Goal: Information Seeking & Learning: Learn about a topic

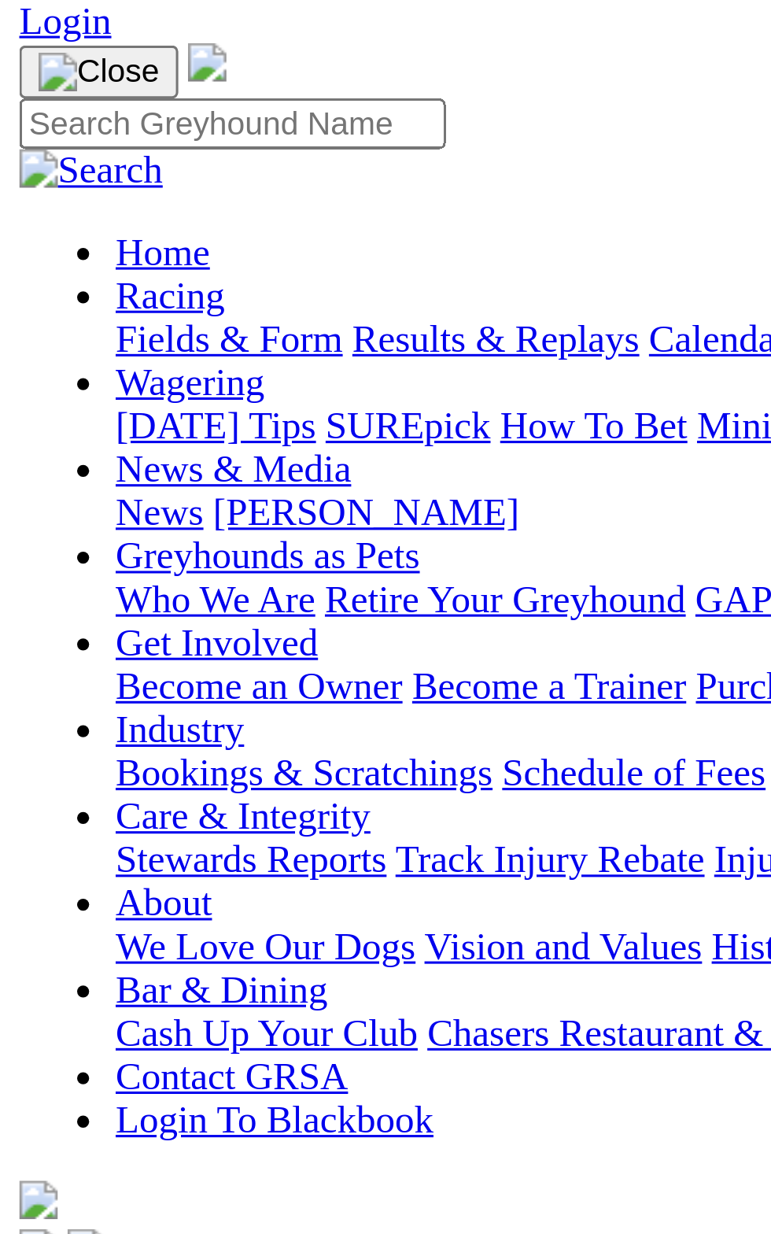
scroll to position [91, 0]
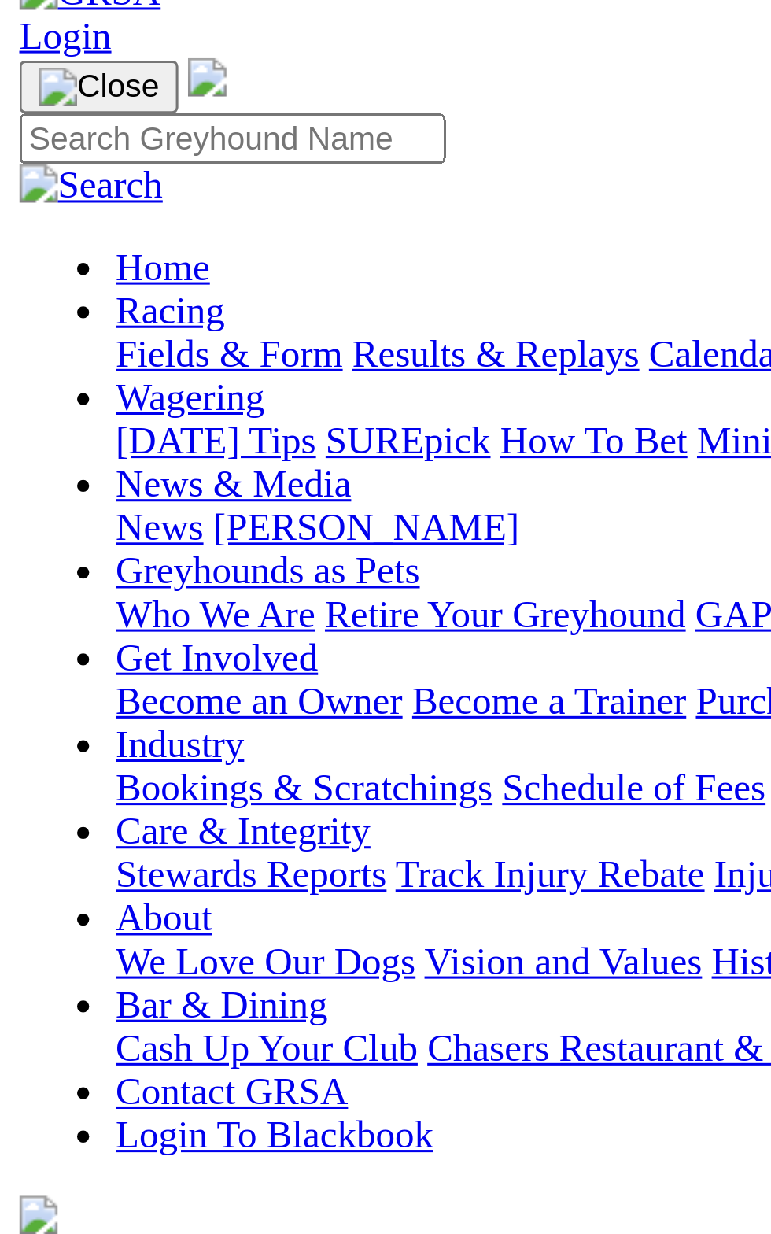
click at [59, 468] on span "5 1 2 8" at bounding box center [41, 474] width 35 height 13
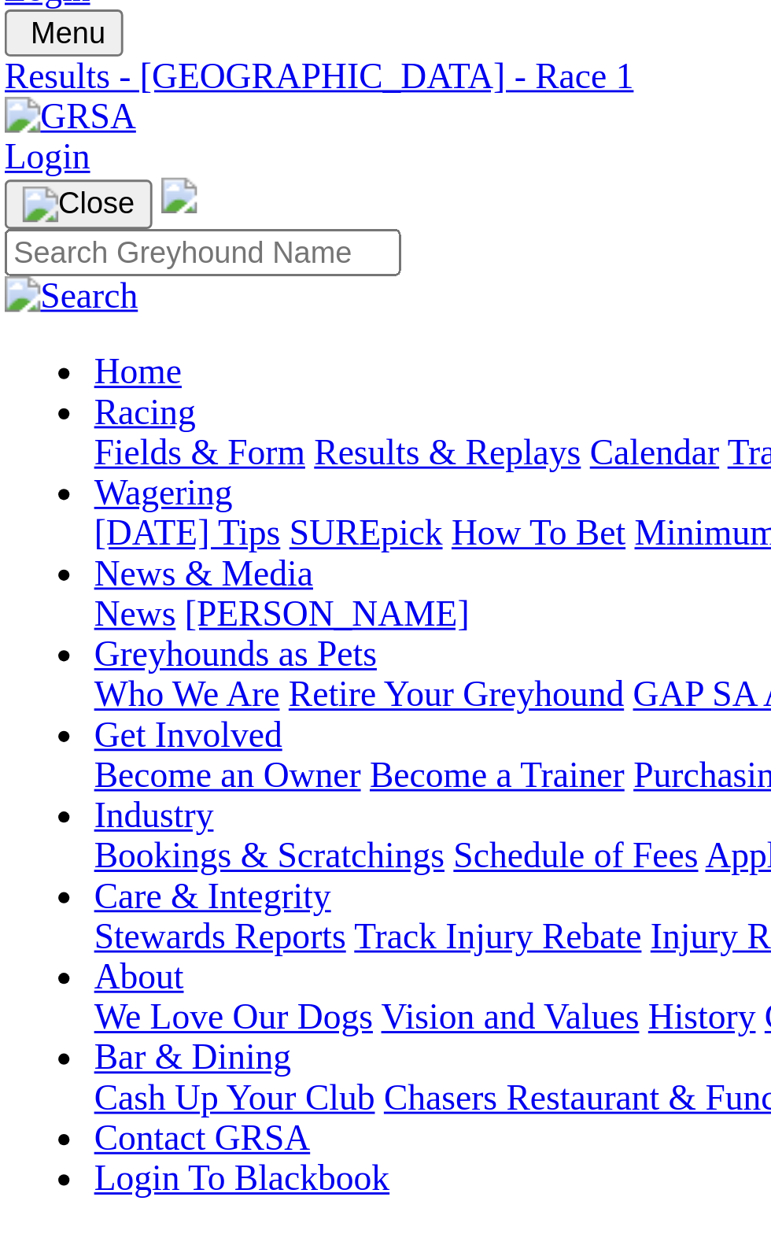
scroll to position [28, 0]
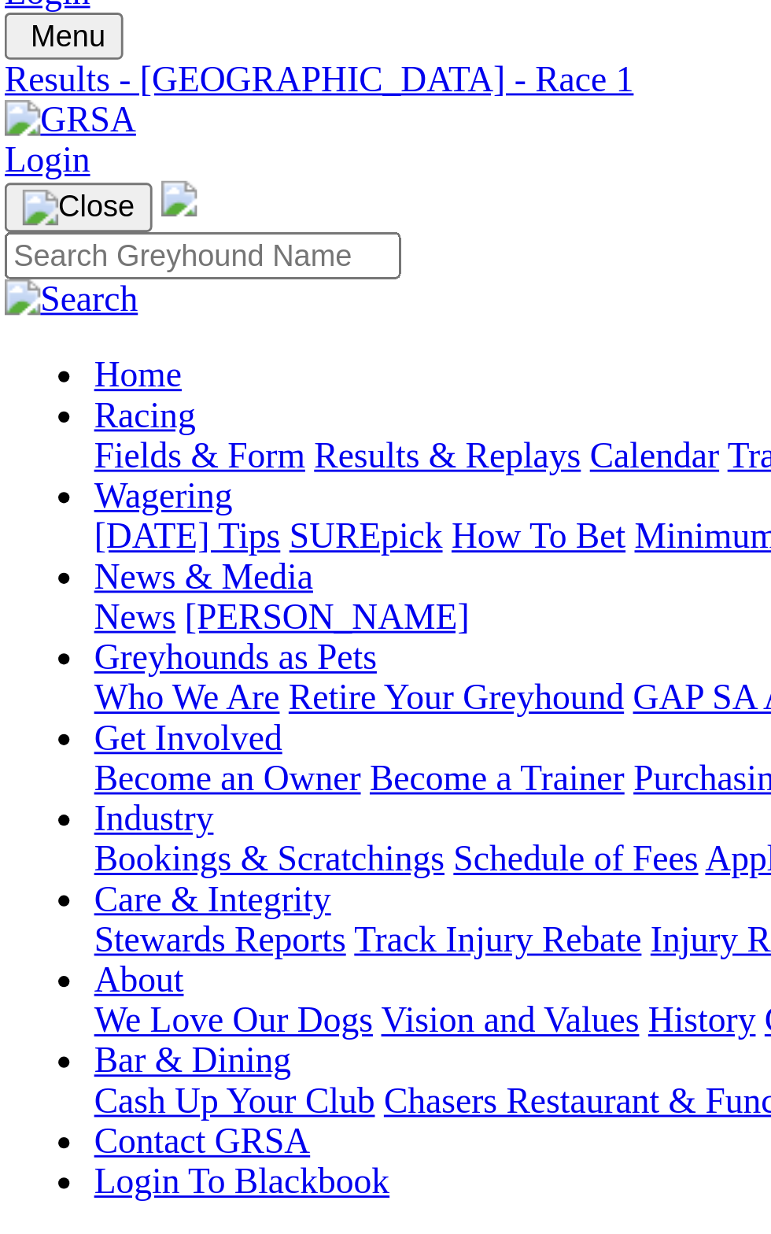
click at [59, 545] on span "4 2 1 5" at bounding box center [41, 551] width 35 height 13
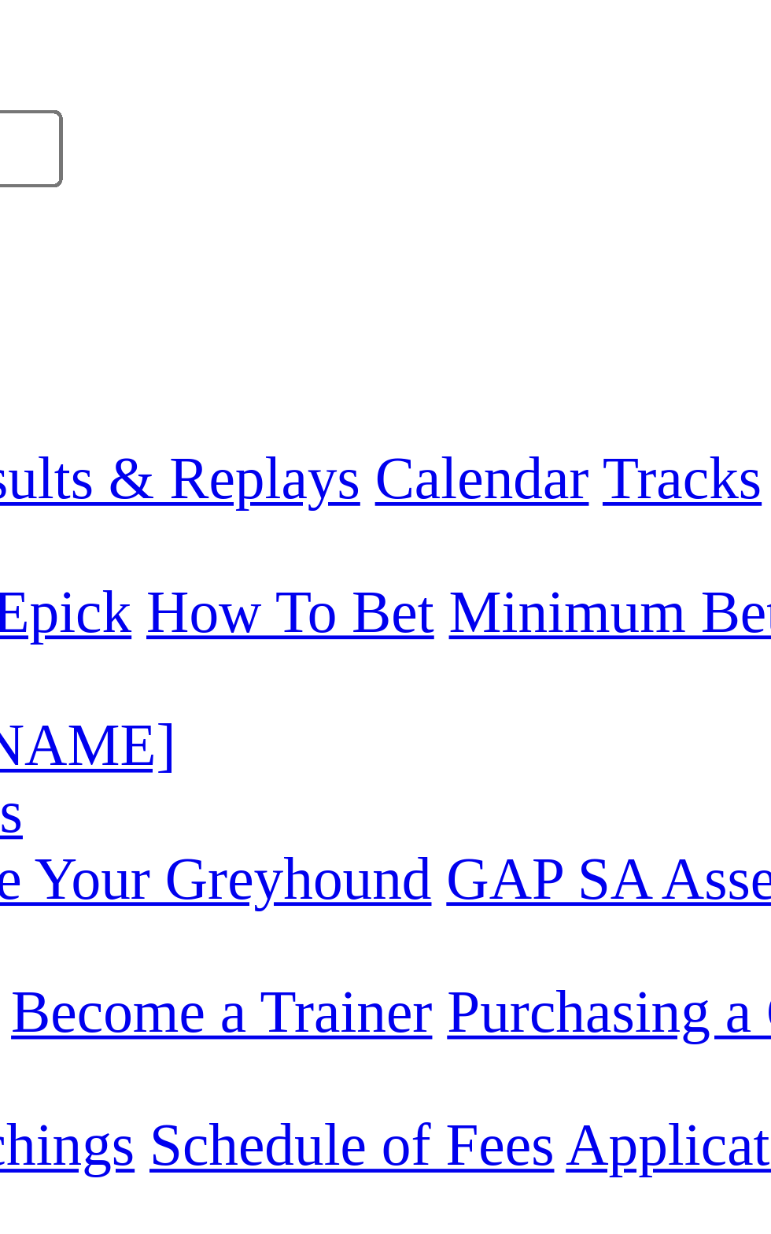
click at [59, 587] on span "2 1 4 7" at bounding box center [41, 593] width 35 height 13
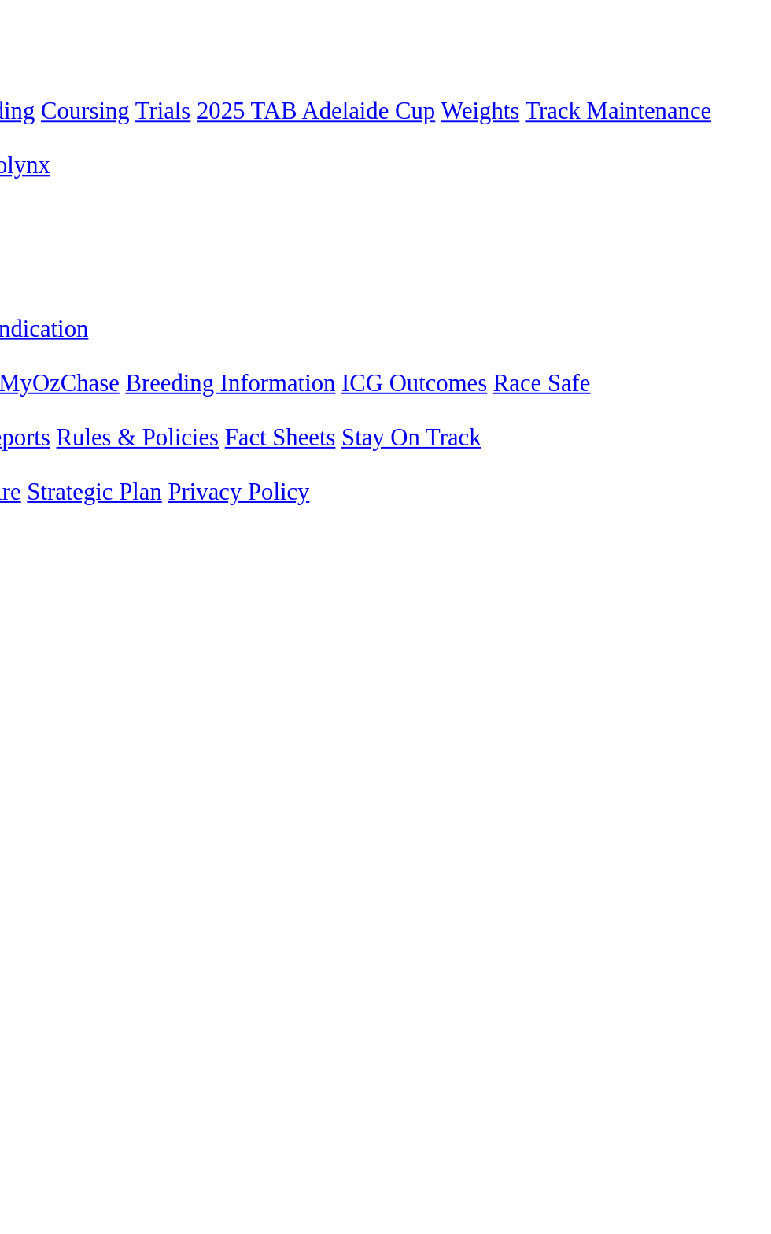
scroll to position [149, 0]
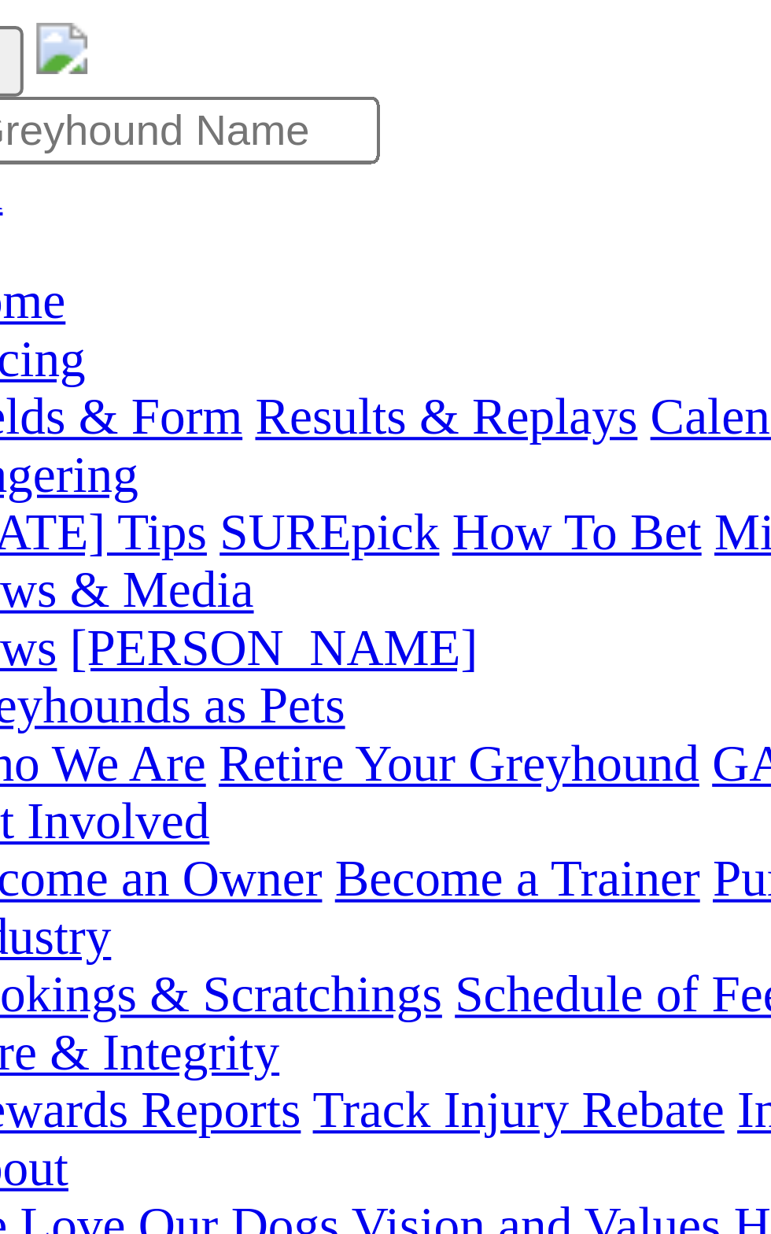
scroll to position [102, 0]
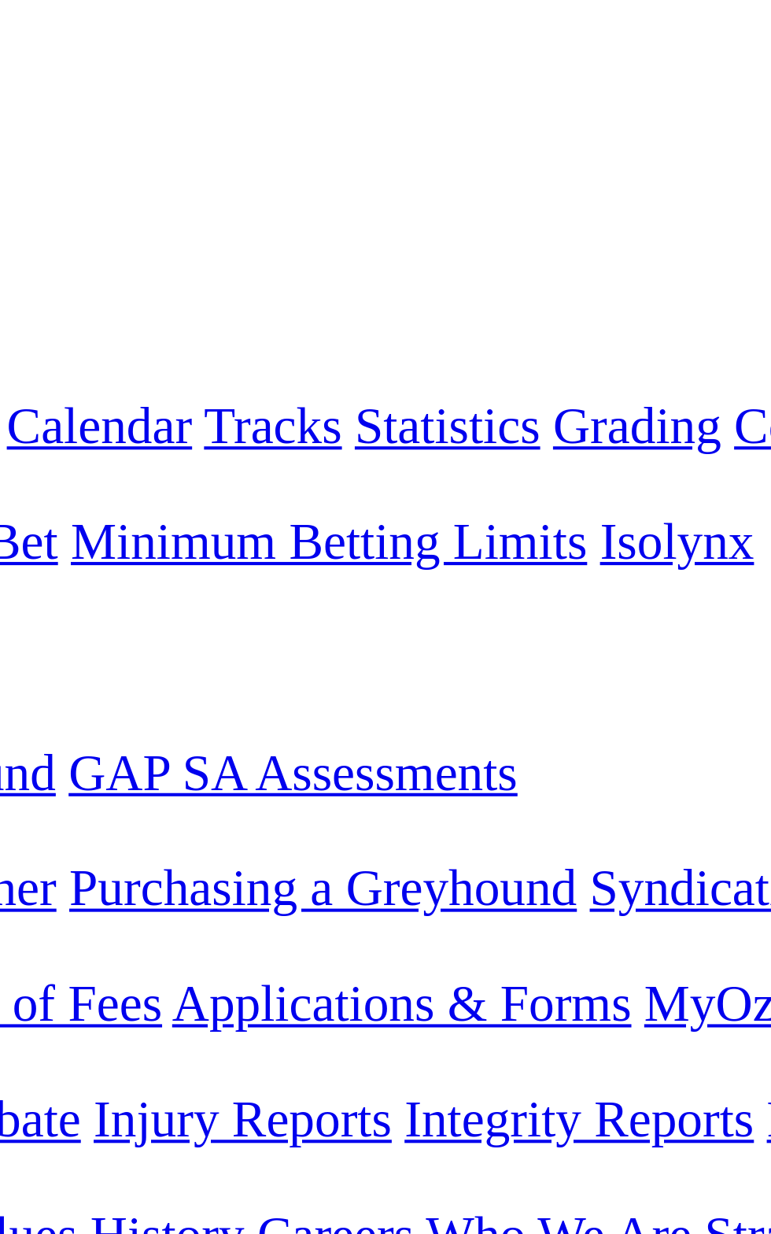
click at [59, 499] on span "4 1 2 5" at bounding box center [41, 505] width 35 height 13
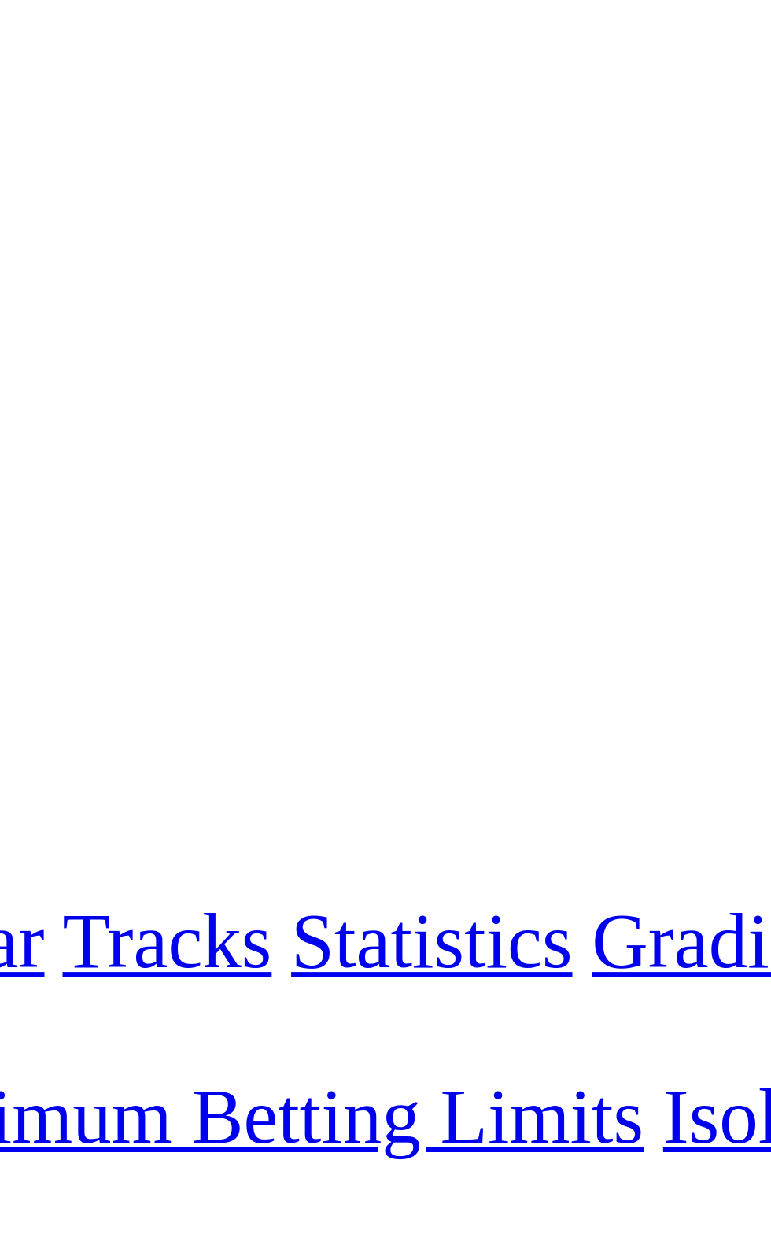
click at [59, 616] on span "5 9 8 7" at bounding box center [41, 622] width 35 height 13
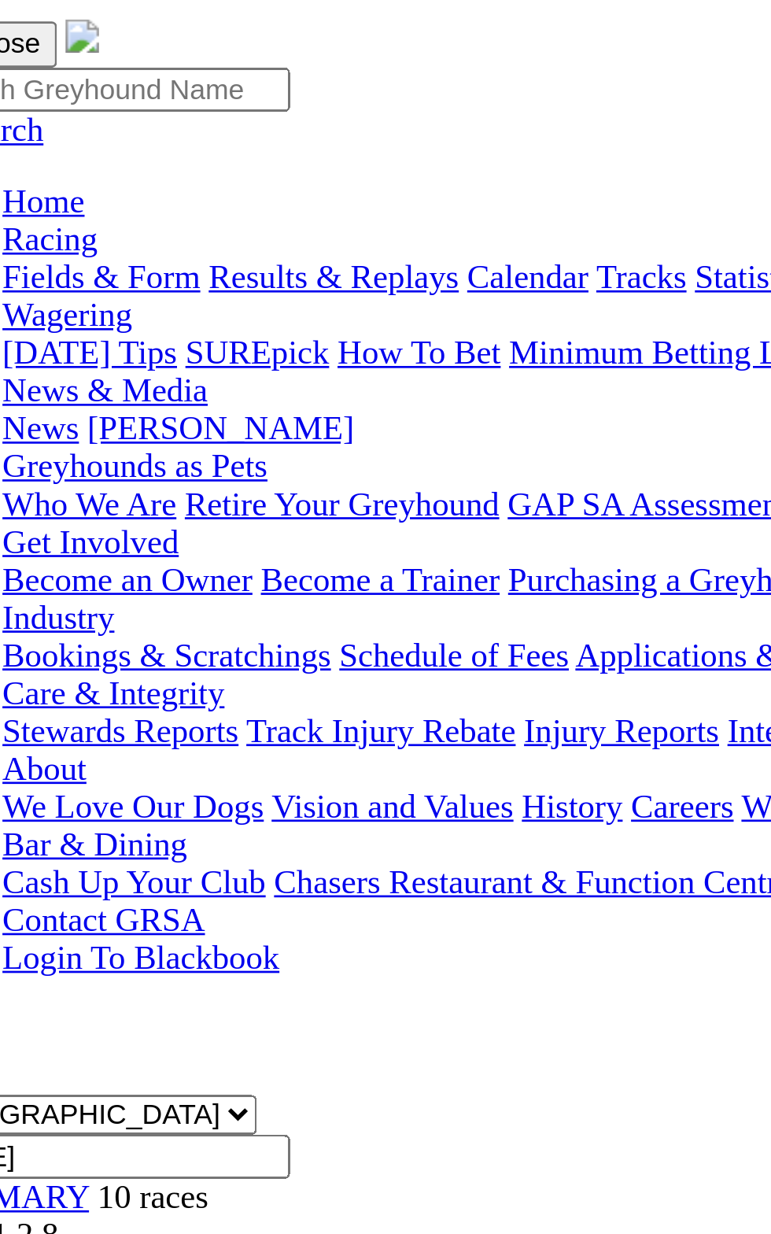
scroll to position [38, 0]
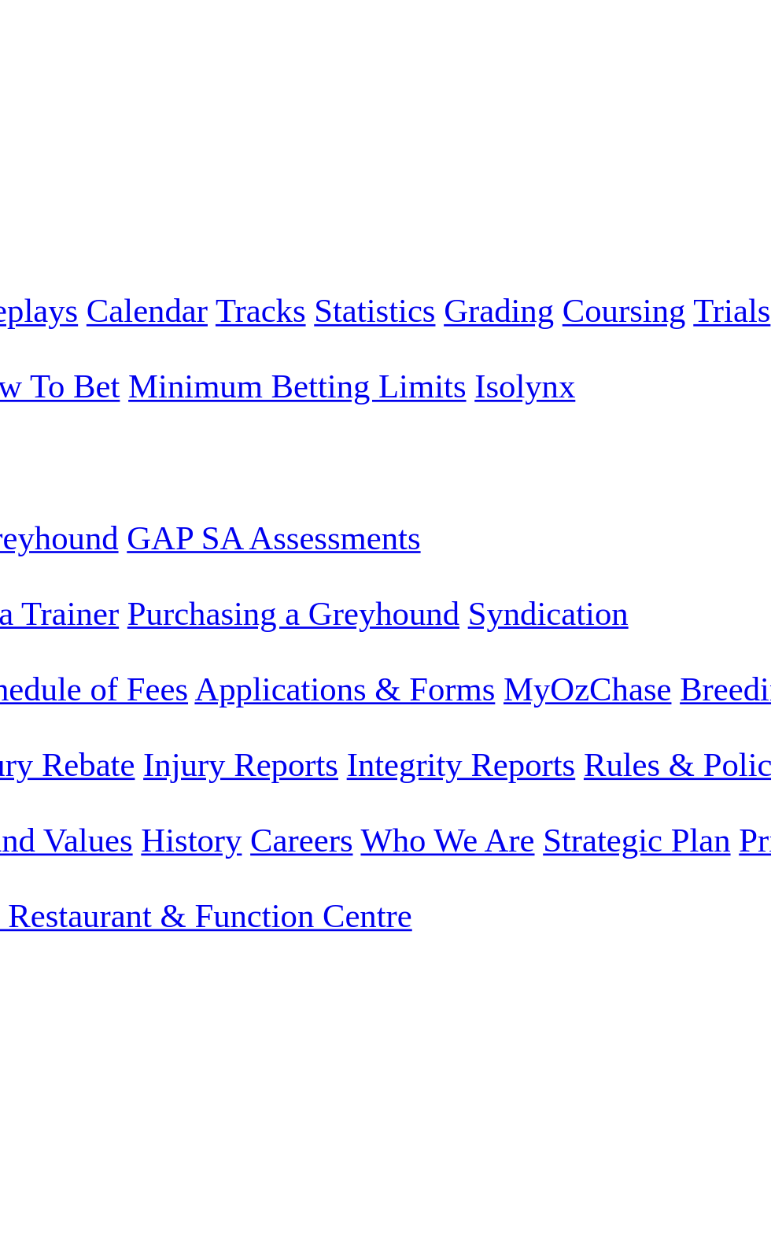
click at [21, 592] on span "R6" at bounding box center [13, 598] width 15 height 13
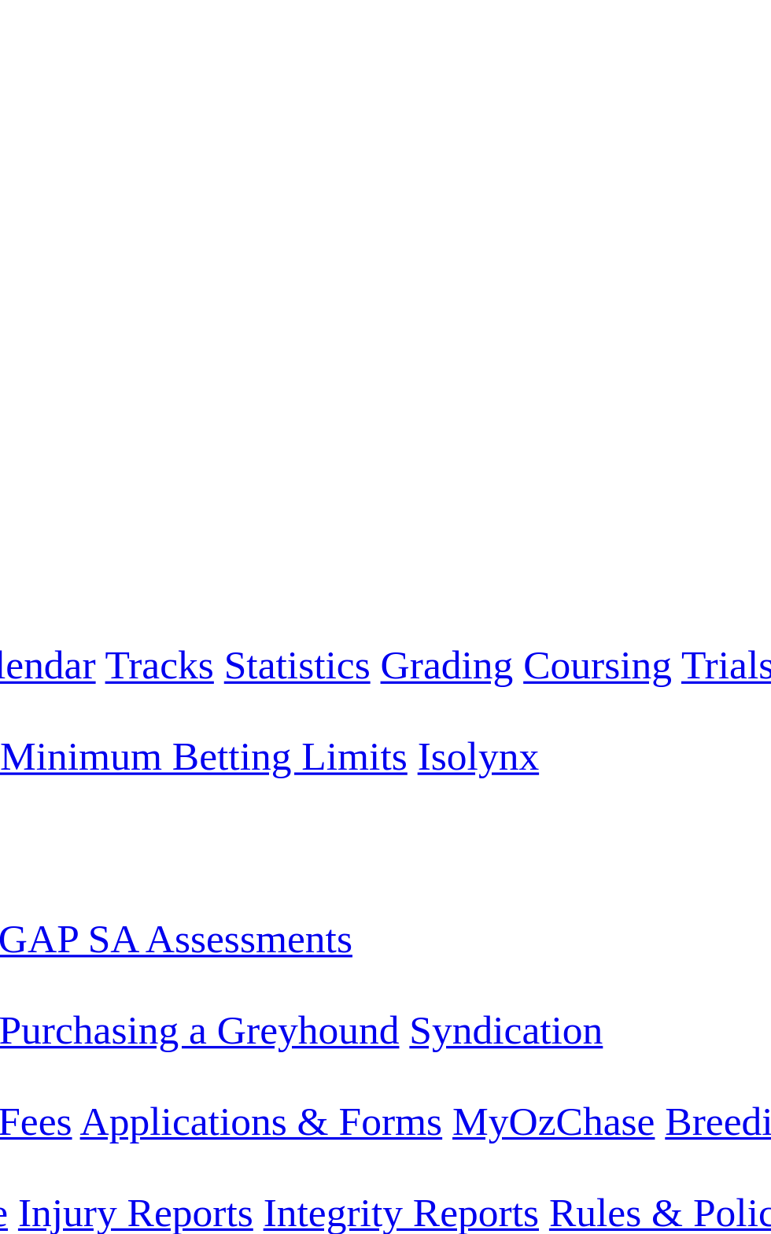
click at [59, 644] on span "2 5 8 1" at bounding box center [41, 650] width 35 height 13
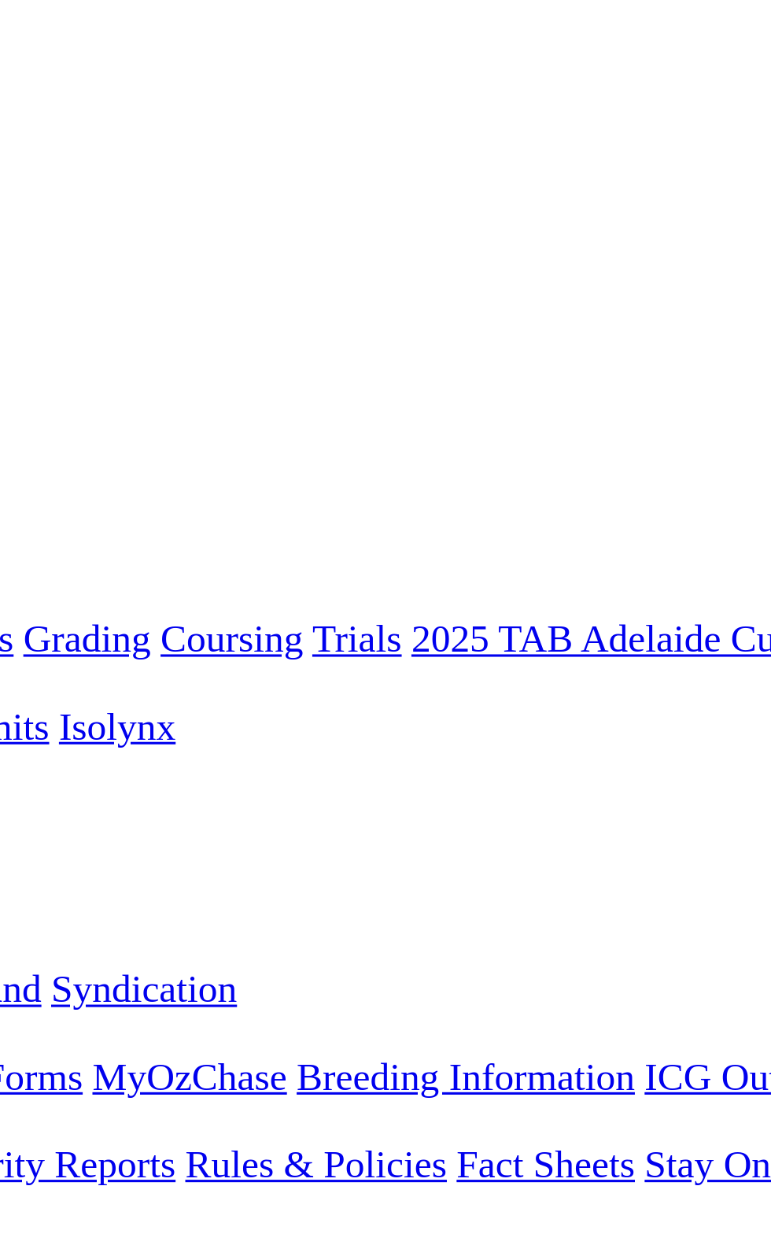
click at [21, 658] on link "R8" at bounding box center [13, 664] width 15 height 13
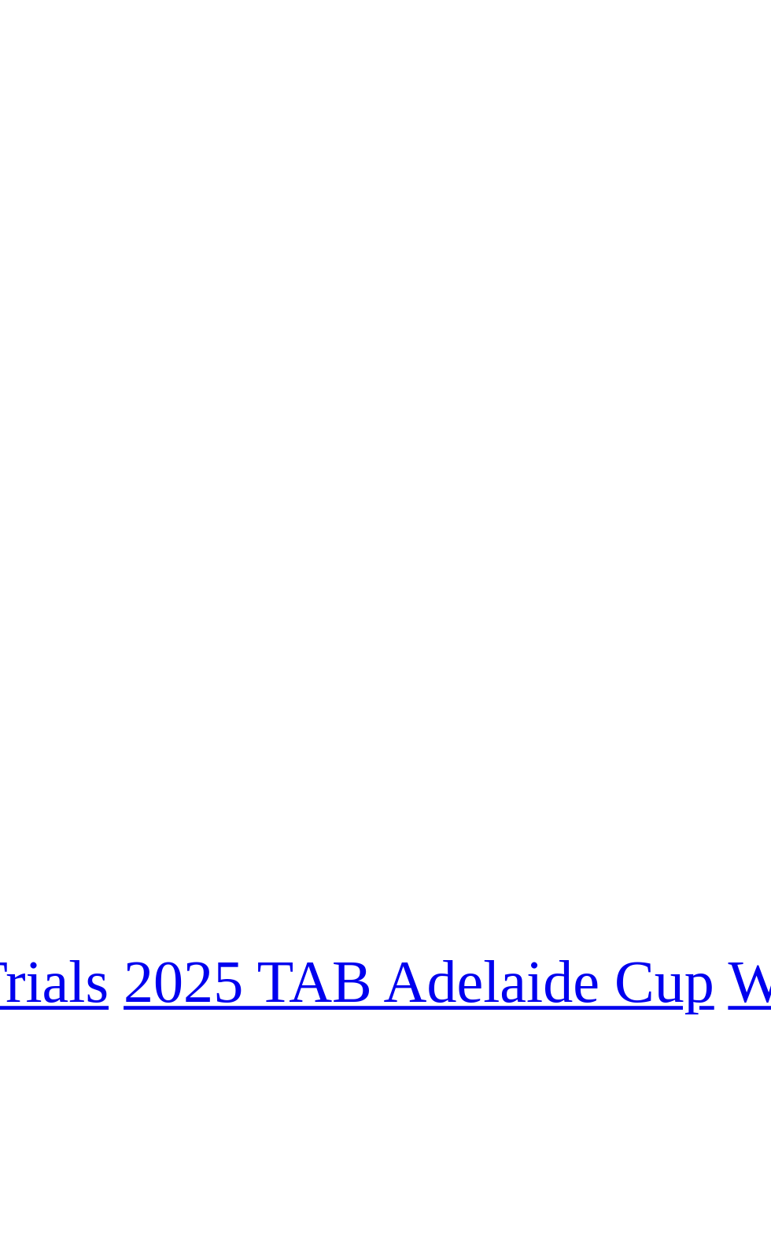
click at [21, 672] on link "R9" at bounding box center [13, 678] width 15 height 13
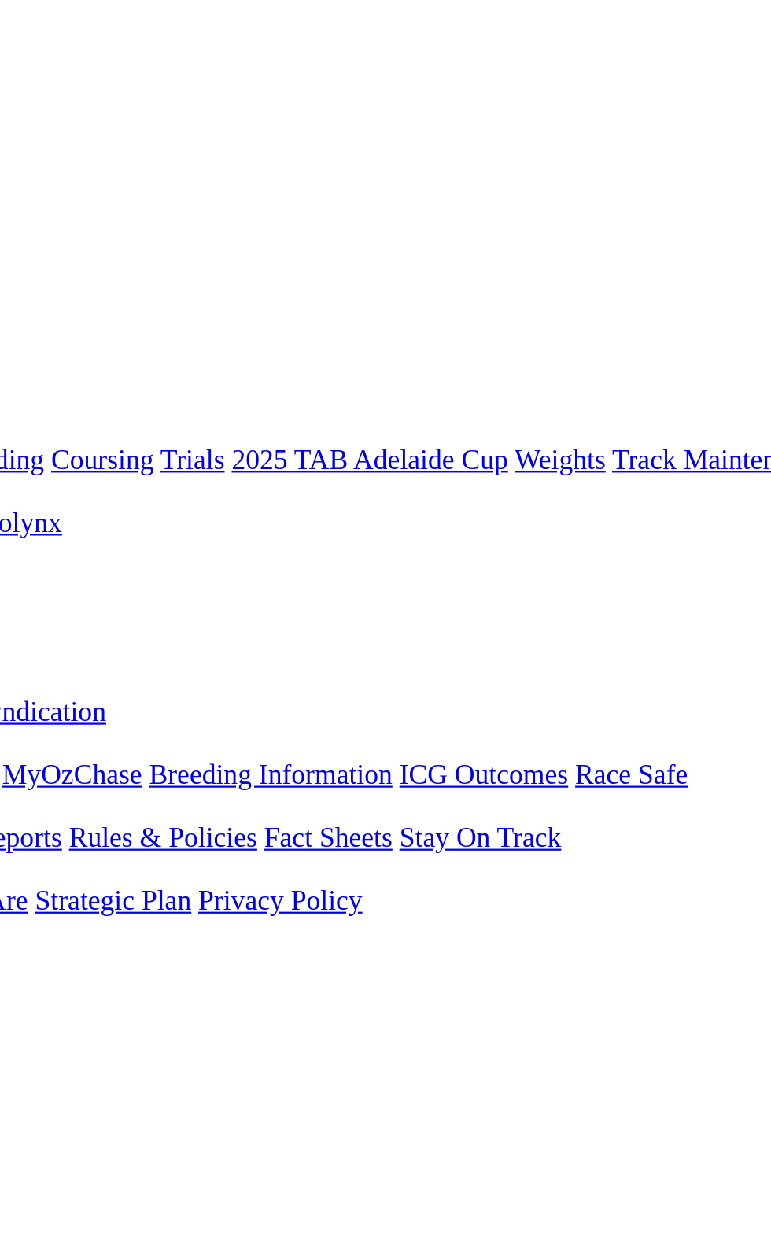
click at [28, 686] on span "R10" at bounding box center [16, 692] width 21 height 13
